Goal: Check status: Check status

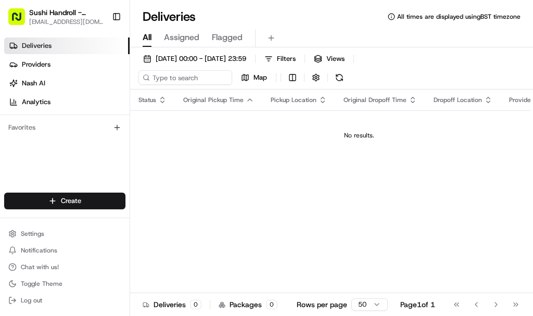
click at [78, 43] on link "Deliveries" at bounding box center [66, 45] width 125 height 17
click at [197, 59] on span "[DATE] 00:00 - [DATE] 23:59" at bounding box center [201, 58] width 91 height 9
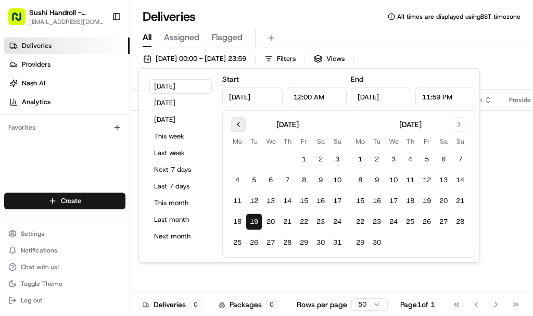
click at [235, 126] on button "Go to previous month" at bounding box center [238, 124] width 15 height 15
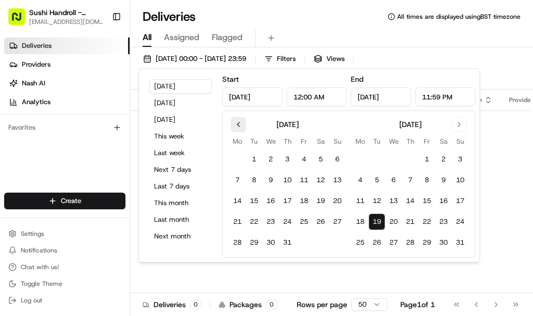
click at [235, 123] on button "Go to previous month" at bounding box center [238, 124] width 15 height 15
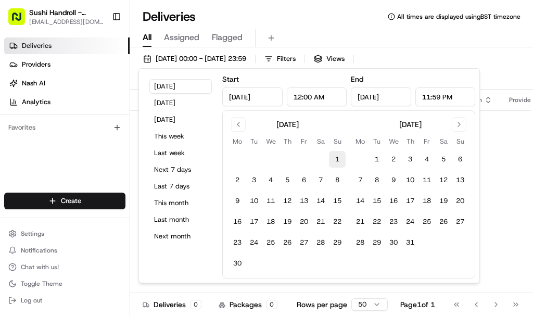
click at [338, 156] on button "1" at bounding box center [337, 159] width 17 height 17
type input "[DATE]"
click at [413, 242] on button "31" at bounding box center [410, 242] width 17 height 17
type input "[DATE]"
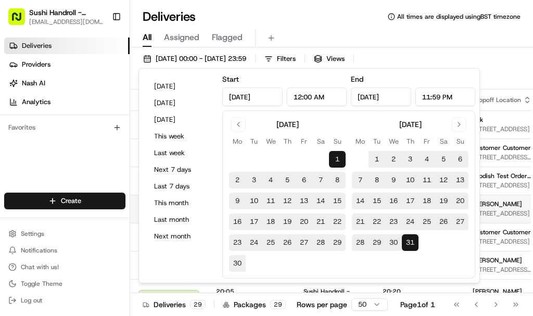
click at [499, 217] on span "[STREET_ADDRESS]" at bounding box center [501, 213] width 59 height 8
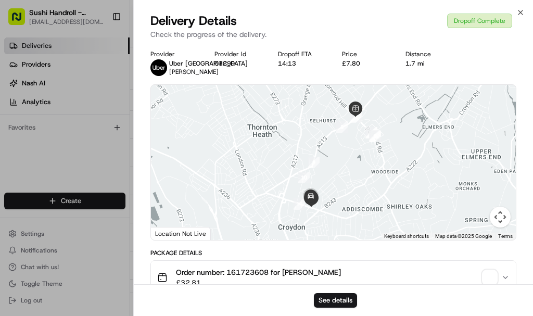
click at [107, 143] on div at bounding box center [266, 158] width 533 height 316
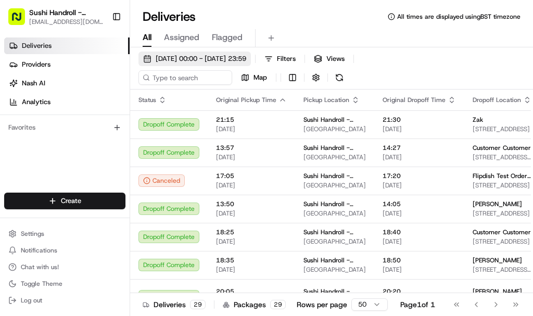
click at [222, 60] on span "[DATE] 00:00 - [DATE] 23:59" at bounding box center [201, 58] width 91 height 9
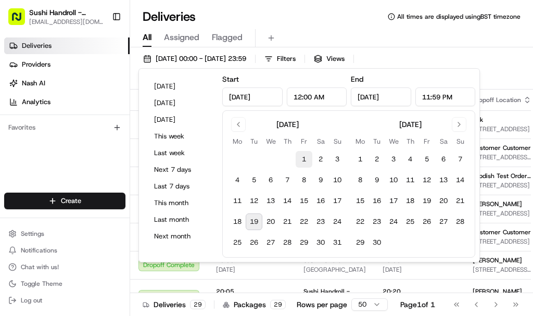
click at [302, 158] on button "1" at bounding box center [303, 159] width 17 height 17
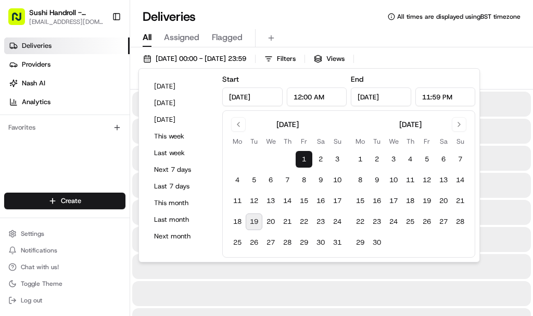
type input "[DATE]"
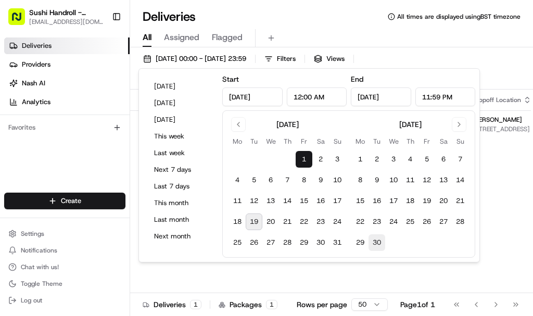
click at [378, 242] on button "30" at bounding box center [376, 242] width 17 height 17
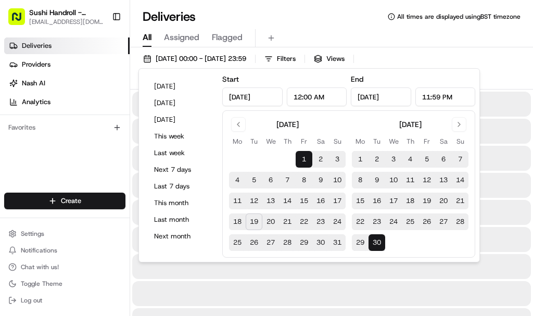
type input "[DATE]"
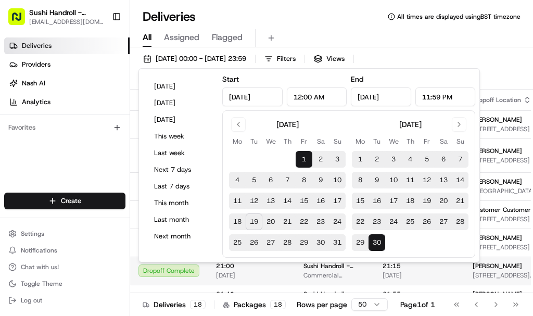
click at [435, 279] on span "[DATE]" at bounding box center [418, 275] width 73 height 8
